Goal: Task Accomplishment & Management: Manage account settings

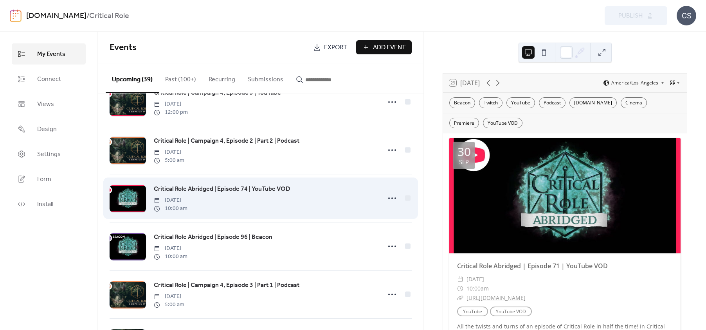
scroll to position [839, 0]
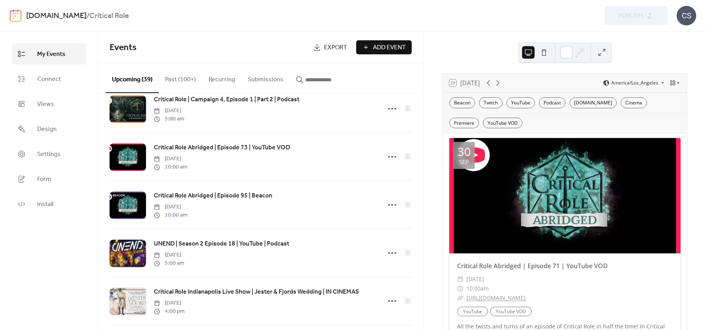
click at [169, 83] on button "Past (100+)" at bounding box center [180, 77] width 43 height 29
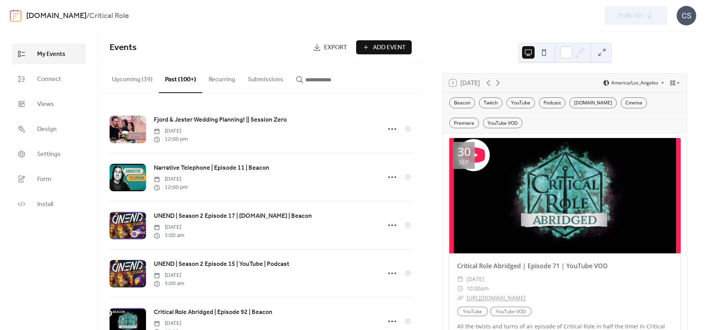
click at [129, 74] on button "Upcoming (39)" at bounding box center [132, 77] width 53 height 29
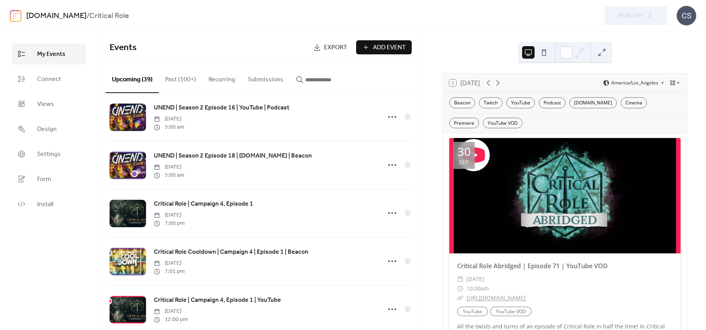
scroll to position [229, 0]
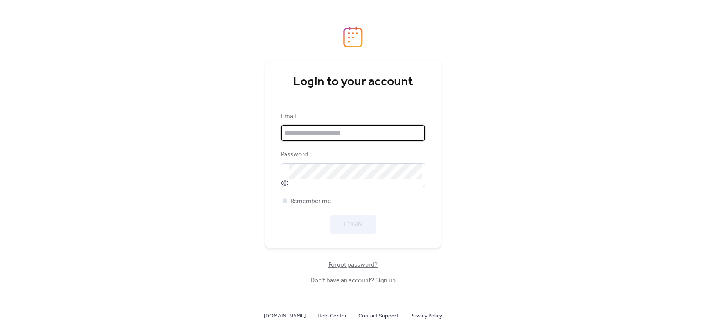
type input "**********"
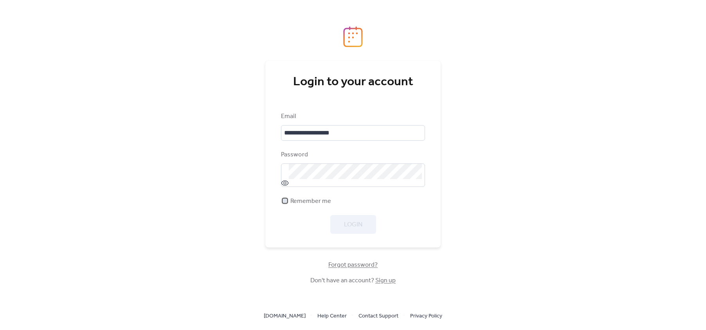
click at [285, 200] on div at bounding box center [285, 200] width 5 height 5
click at [348, 223] on span "Login" at bounding box center [353, 224] width 18 height 9
